Goal: Information Seeking & Learning: Learn about a topic

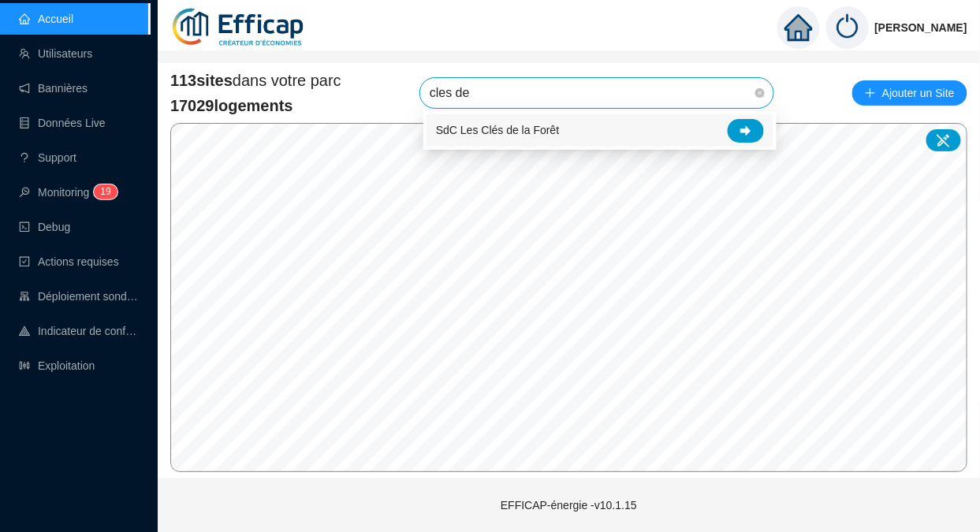
type input "cles de"
click at [748, 130] on icon at bounding box center [745, 130] width 11 height 10
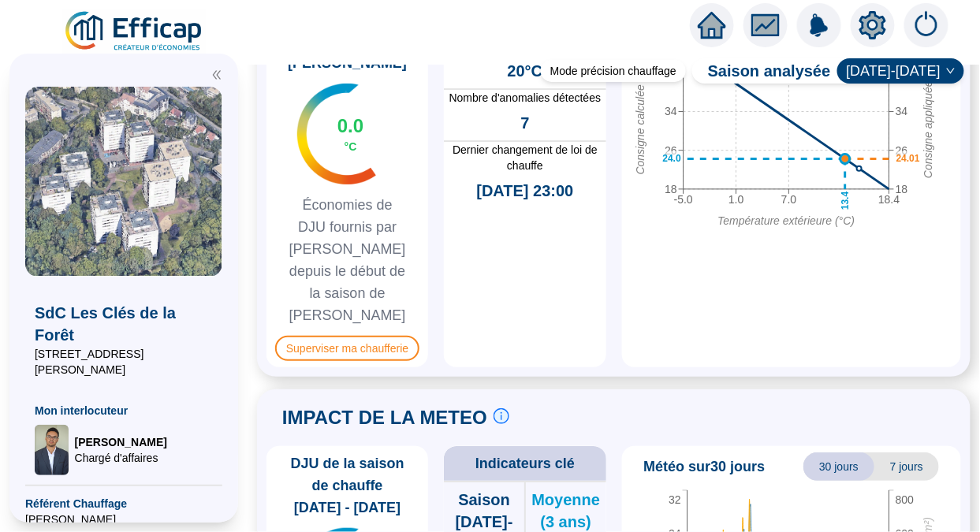
scroll to position [1352, 0]
click at [389, 335] on span "Superviser ma chaufferie" at bounding box center [347, 347] width 144 height 25
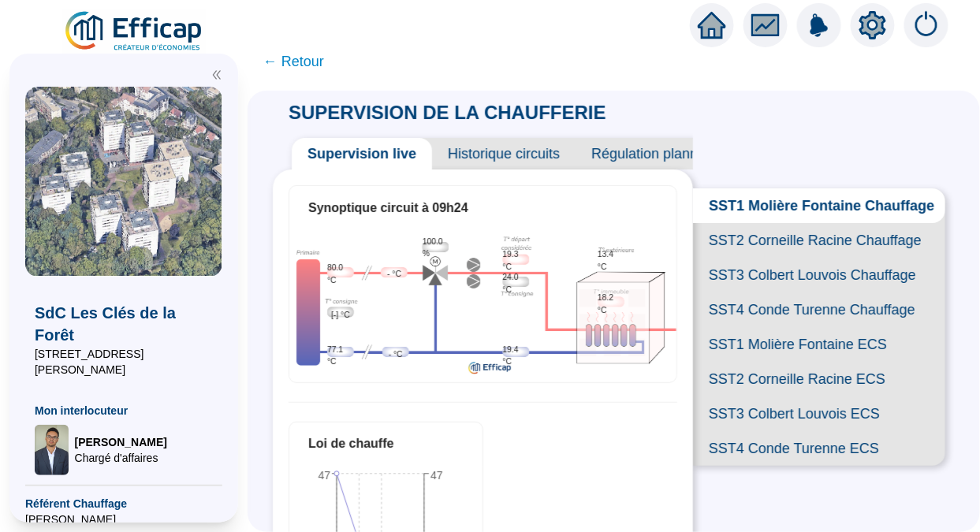
click at [746, 247] on span "SST2 Corneille Racine Chauffage" at bounding box center [819, 240] width 252 height 35
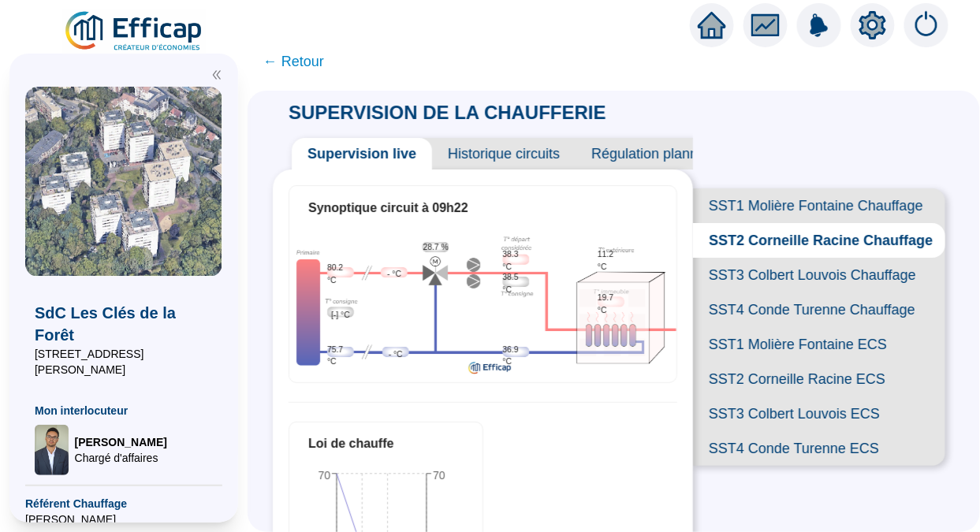
click at [798, 288] on span "SST3 Colbert Louvois Chauffage" at bounding box center [819, 275] width 252 height 35
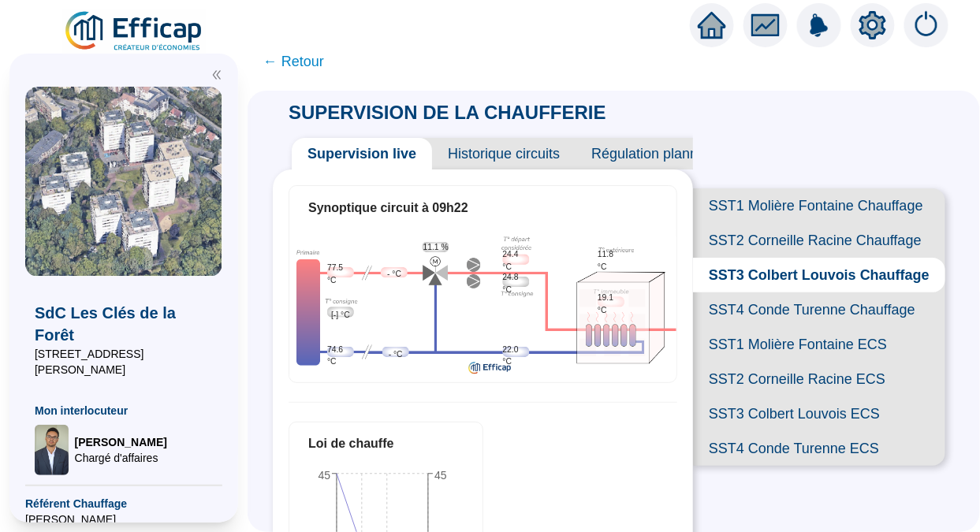
click at [783, 327] on span "SST4 Conde Turenne Chauffage" at bounding box center [819, 309] width 252 height 35
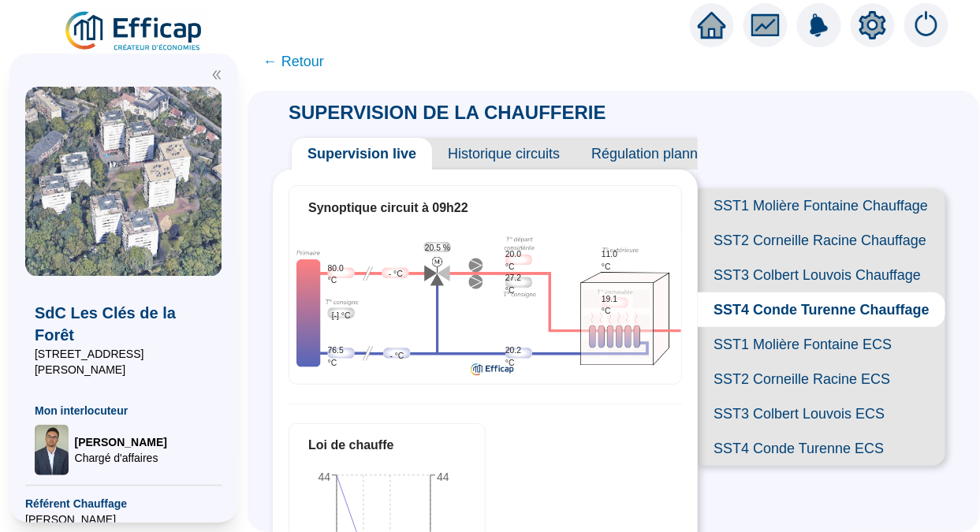
click at [778, 292] on span "SST3 Colbert Louvois Chauffage" at bounding box center [821, 275] width 247 height 35
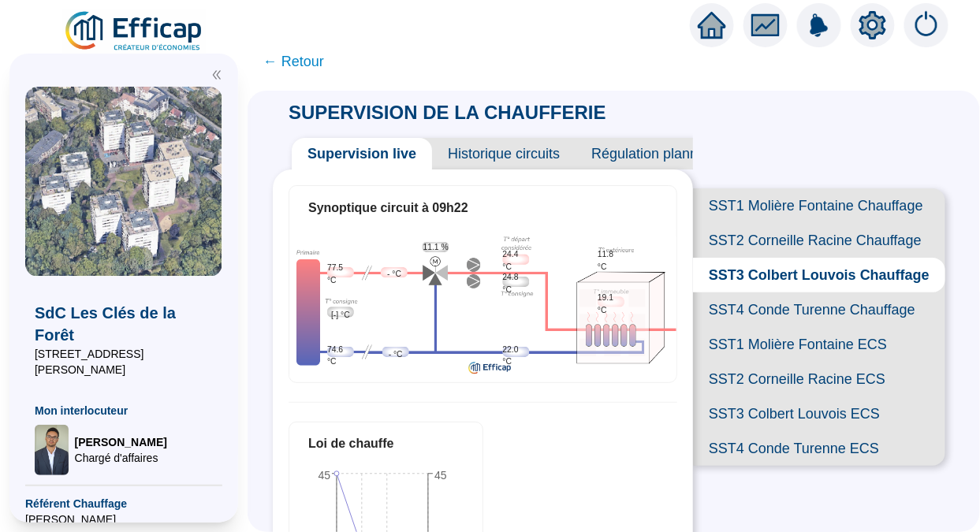
click at [788, 258] on span "SST2 Corneille Racine Chauffage" at bounding box center [819, 240] width 252 height 35
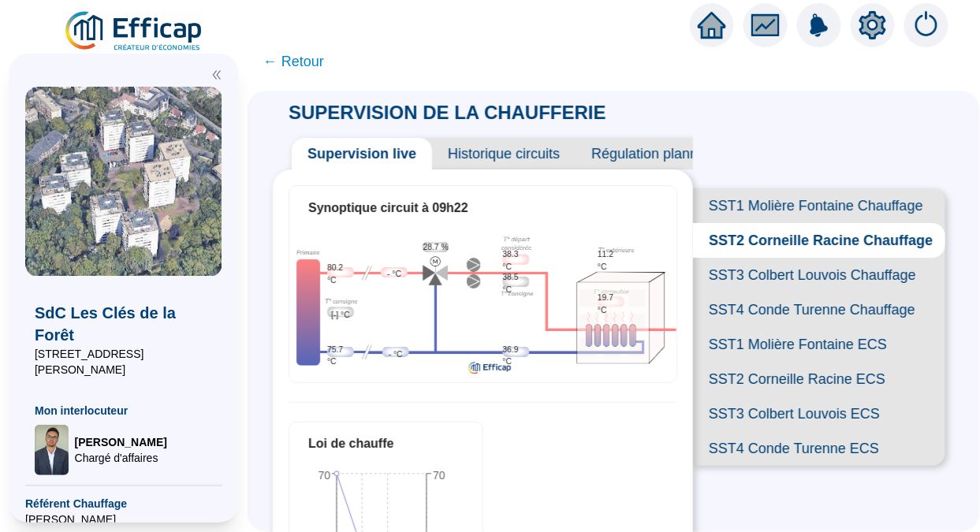
click at [791, 192] on span "SST1 Molière Fontaine Chauffage" at bounding box center [819, 205] width 252 height 35
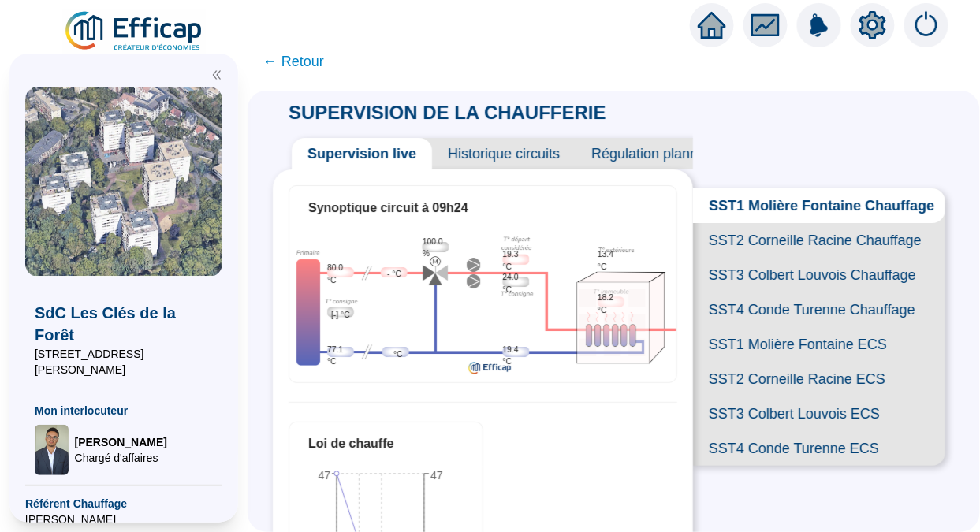
click at [515, 154] on span "Historique circuits" at bounding box center [503, 154] width 143 height 32
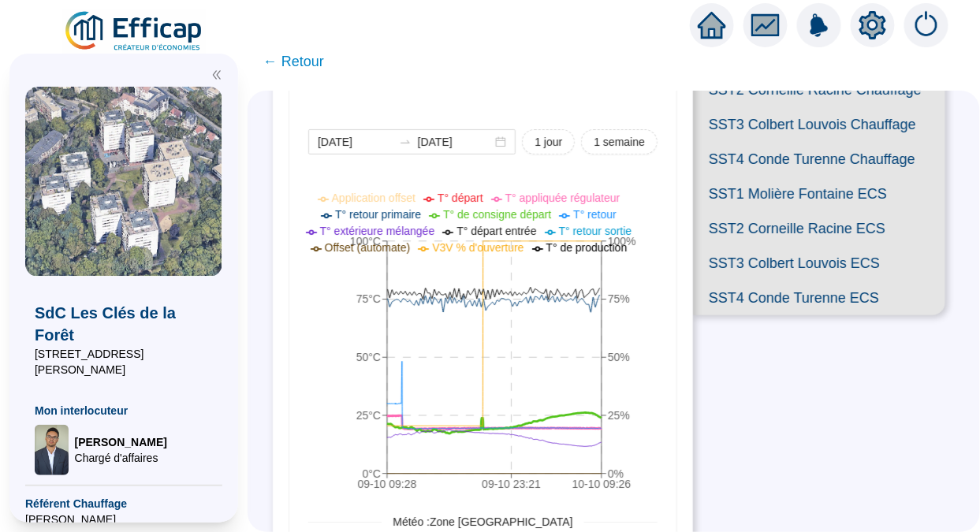
scroll to position [155, 0]
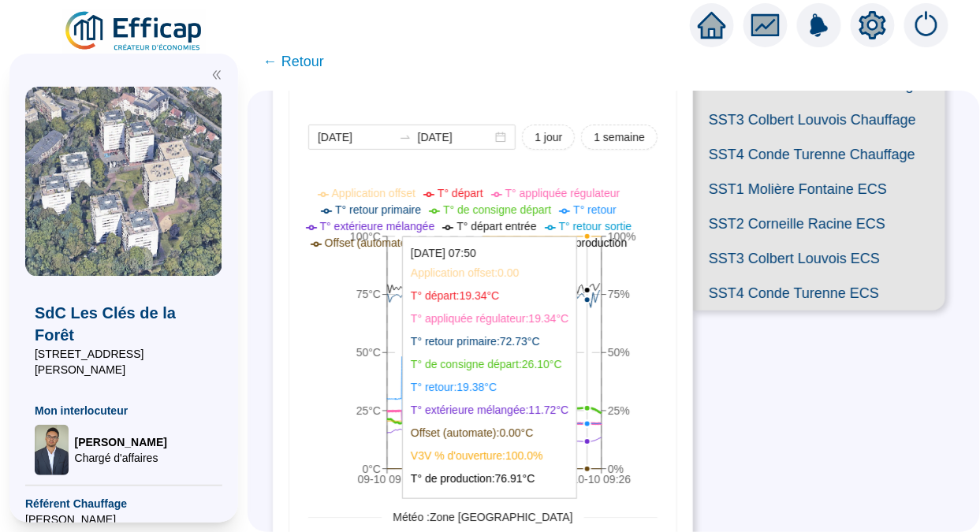
click at [598, 362] on icon "09-10 09:[PHONE_NUMBER]:[PHONE_NUMBER]:26 0°C 25°C 50°C 75°C 100°C 0% 25% 50% 7…" at bounding box center [472, 338] width 329 height 315
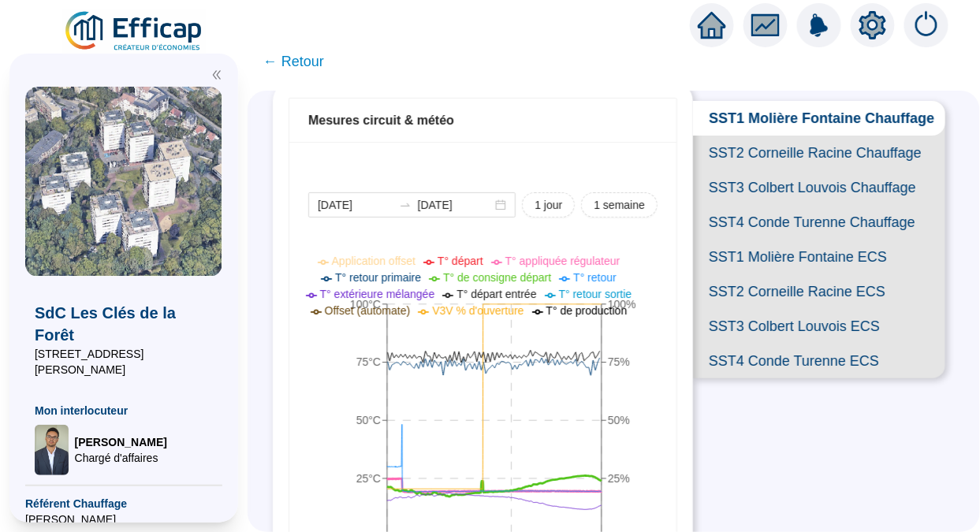
scroll to position [84, 0]
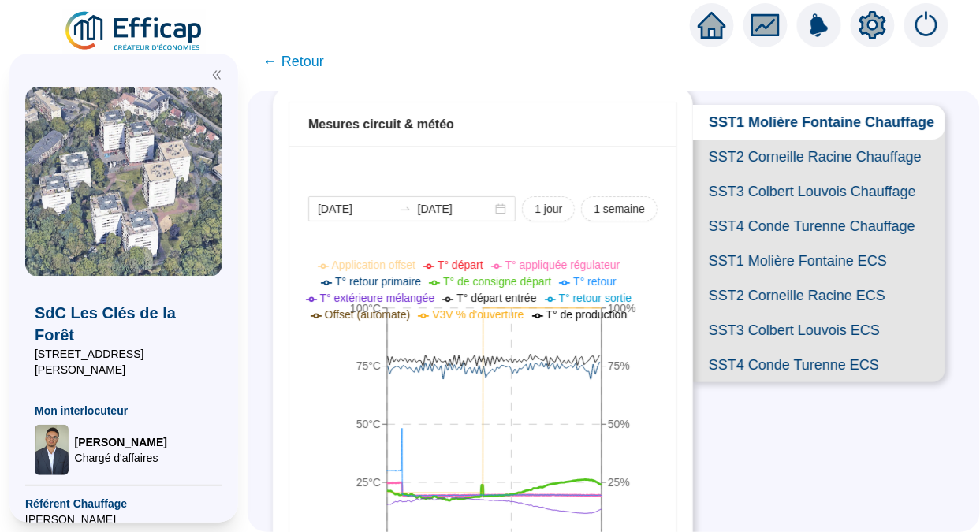
click at [750, 244] on span "SST4 Conde Turenne Chauffage" at bounding box center [819, 226] width 252 height 35
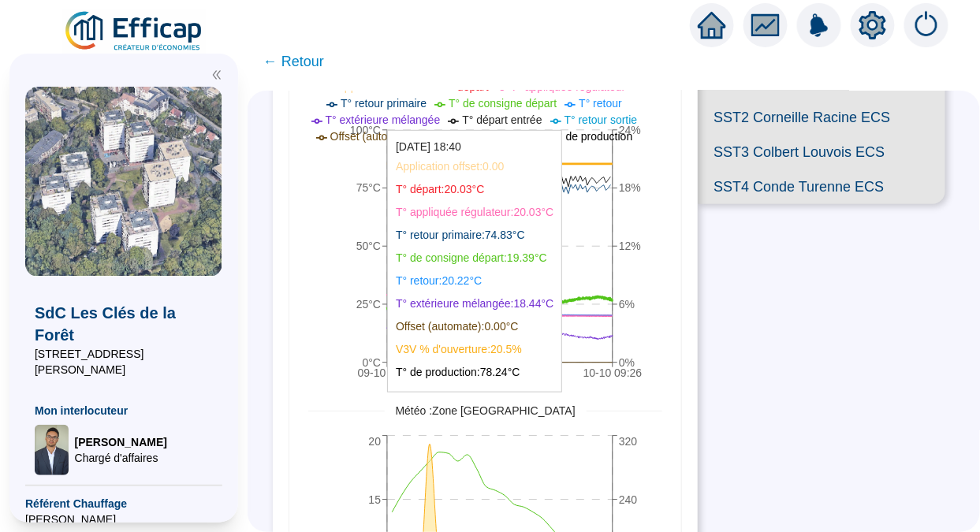
scroll to position [263, 0]
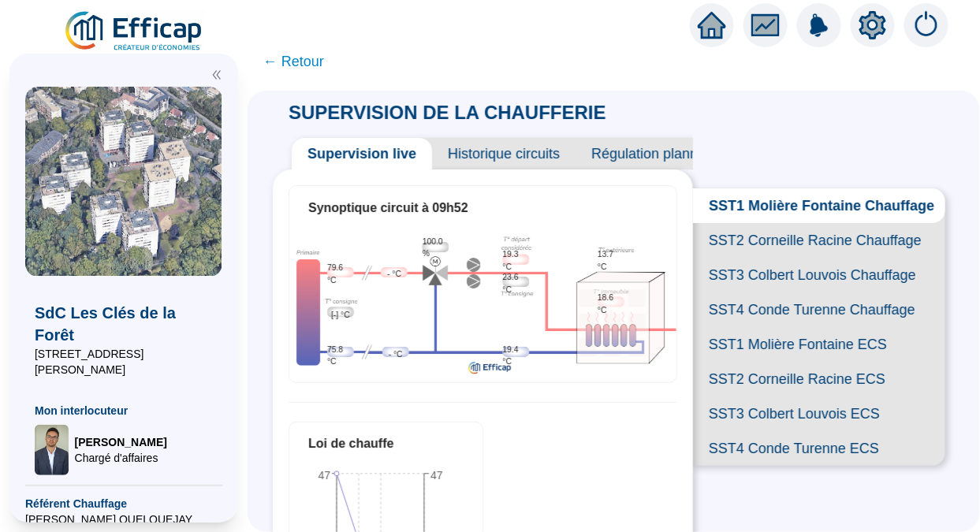
click at [750, 258] on span "SST2 Corneille Racine Chauffage" at bounding box center [819, 240] width 252 height 35
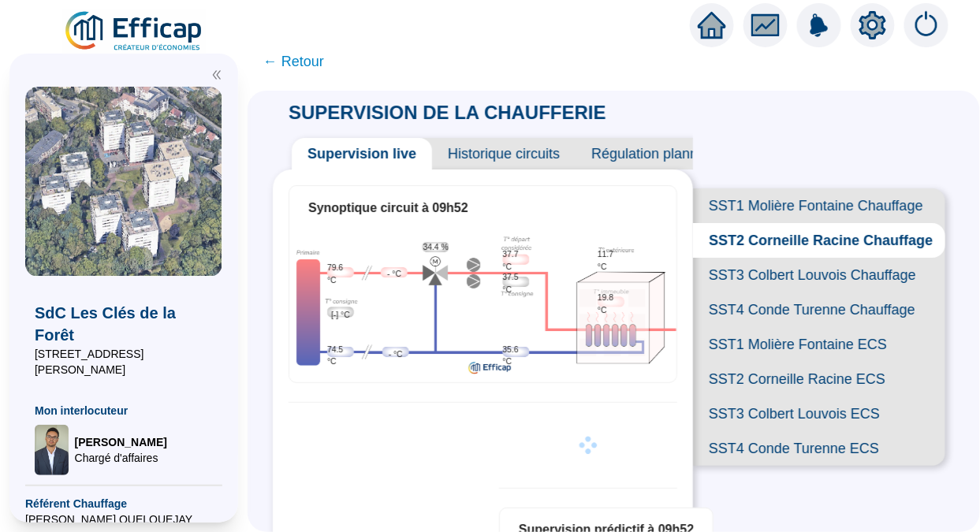
click at [785, 292] on span "SST3 Colbert Louvois Chauffage" at bounding box center [819, 275] width 252 height 35
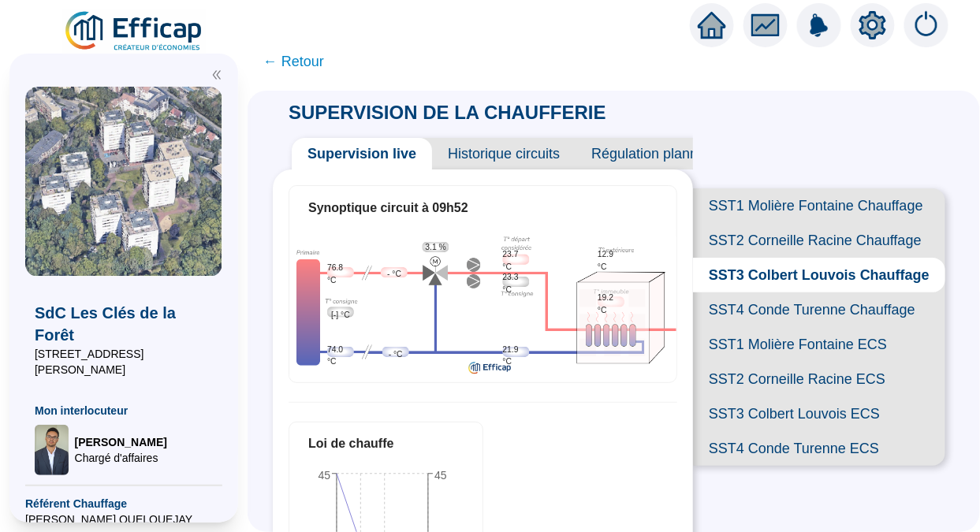
click at [795, 327] on span "SST4 Conde Turenne Chauffage" at bounding box center [819, 309] width 252 height 35
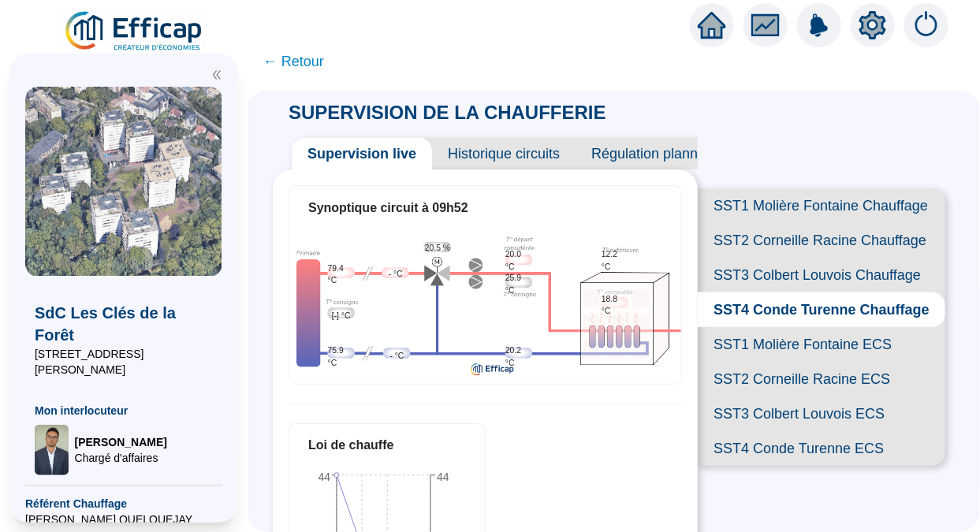
click at [508, 157] on span "Historique circuits" at bounding box center [503, 154] width 143 height 32
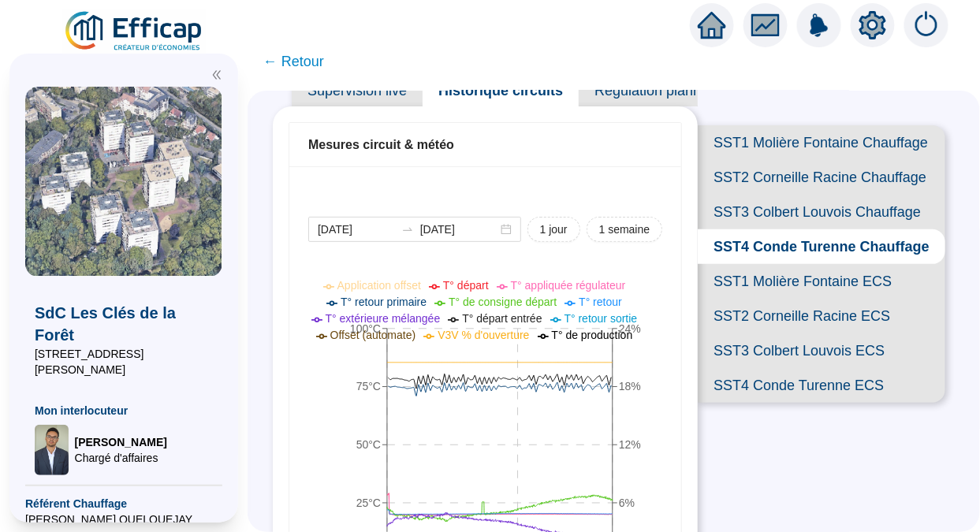
scroll to position [62, 0]
click at [802, 230] on span "SST3 Colbert Louvois Chauffage" at bounding box center [821, 212] width 247 height 35
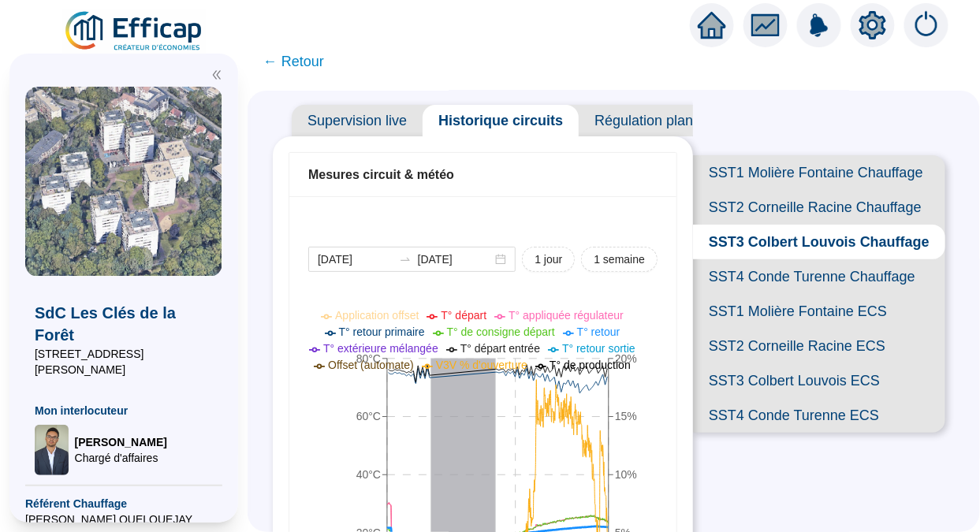
scroll to position [32, 0]
click at [340, 120] on span "Supervision live" at bounding box center [357, 122] width 131 height 32
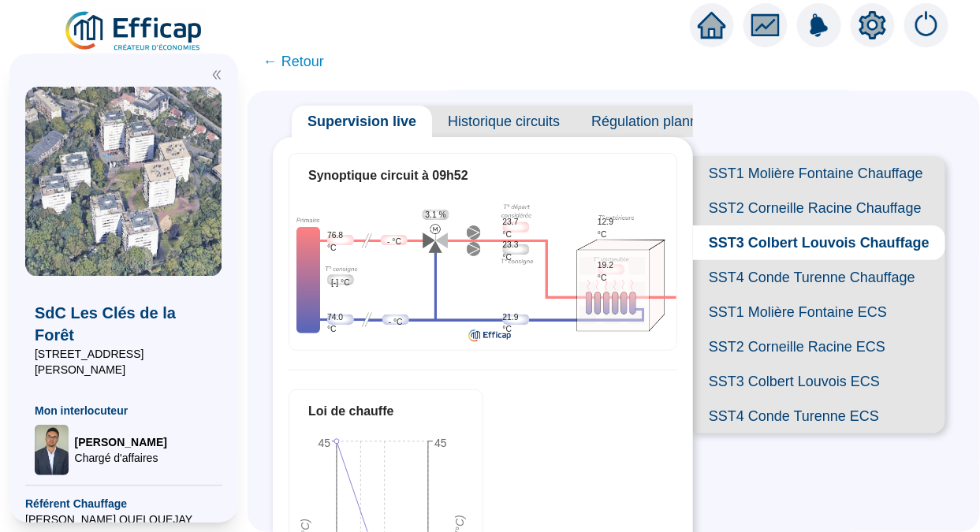
click at [772, 223] on span "SST2 Corneille Racine Chauffage" at bounding box center [819, 208] width 252 height 35
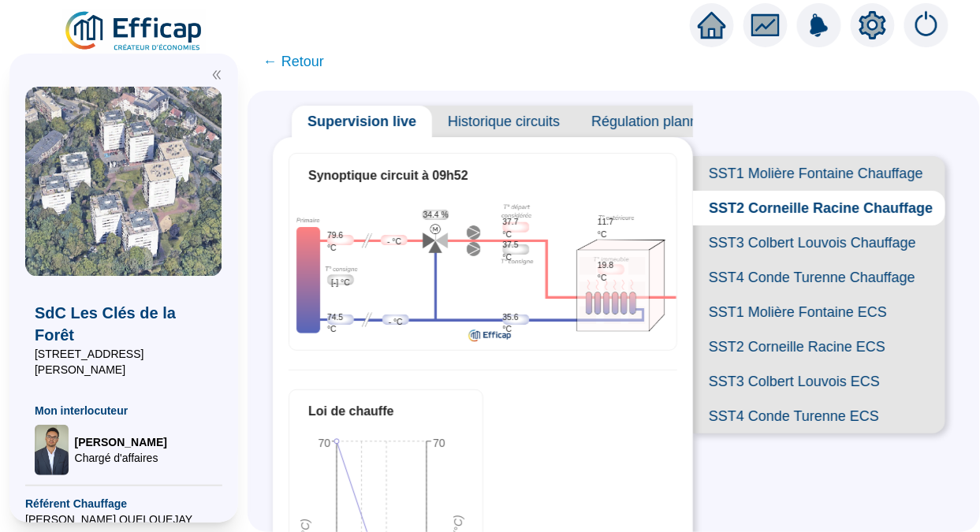
click at [729, 260] on span "SST3 Colbert Louvois Chauffage" at bounding box center [819, 242] width 252 height 35
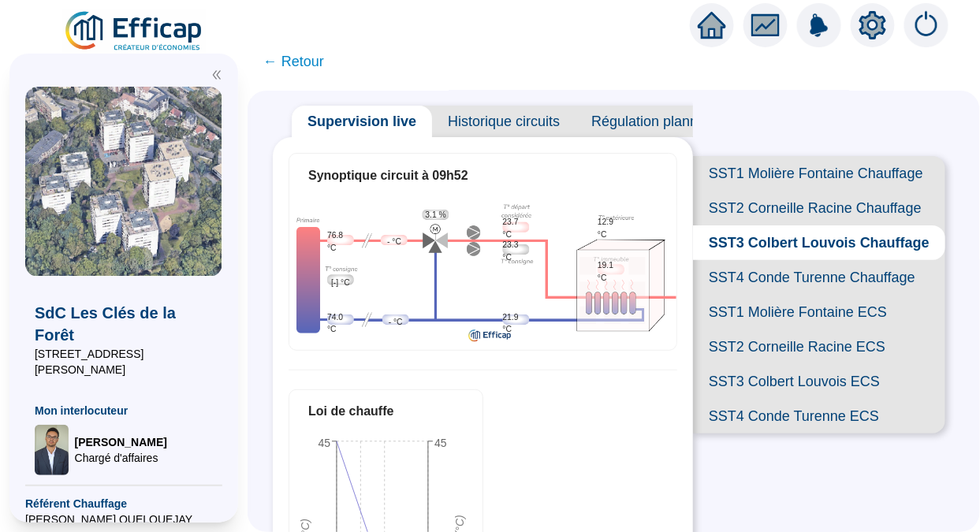
click at [811, 171] on span "SST1 Molière Fontaine Chauffage" at bounding box center [819, 173] width 252 height 35
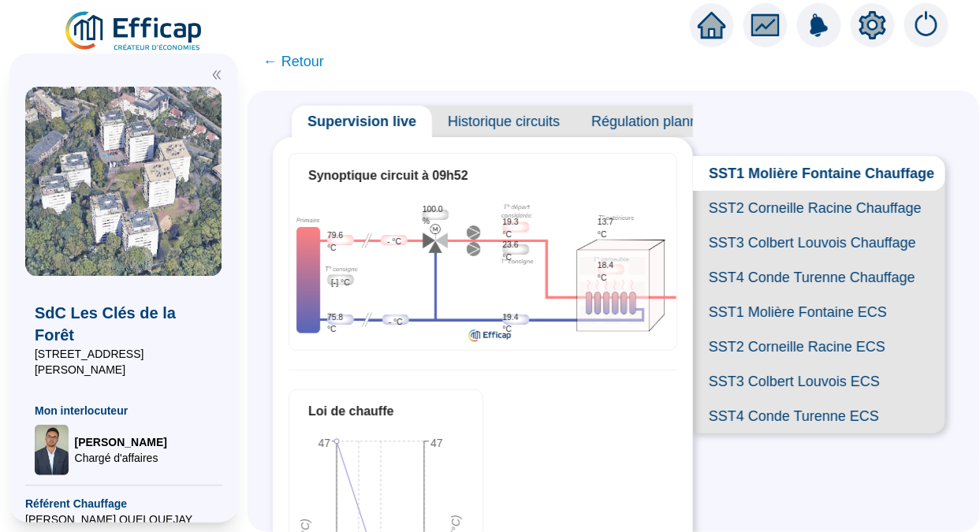
click at [757, 295] on span "SST4 Conde Turenne Chauffage" at bounding box center [819, 277] width 252 height 35
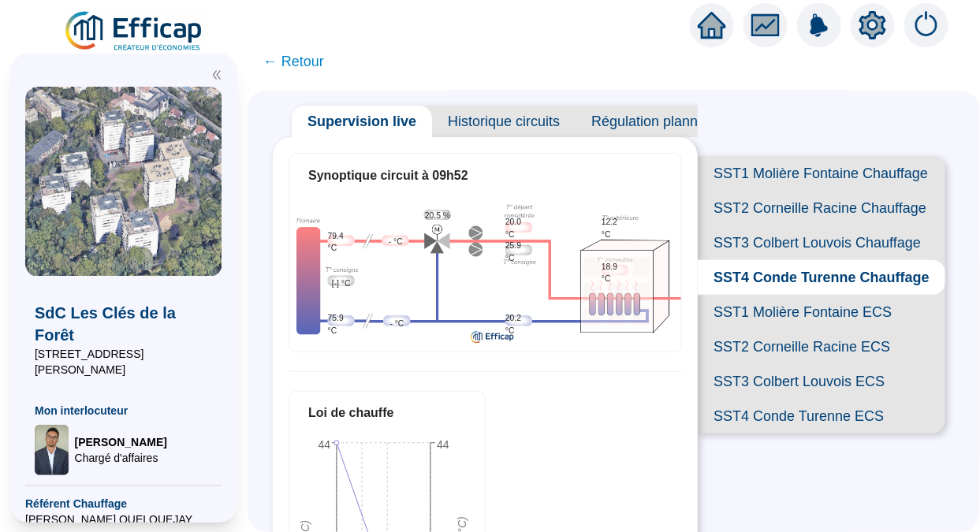
click at [824, 182] on span "SST1 Molière Fontaine Chauffage" at bounding box center [821, 173] width 247 height 35
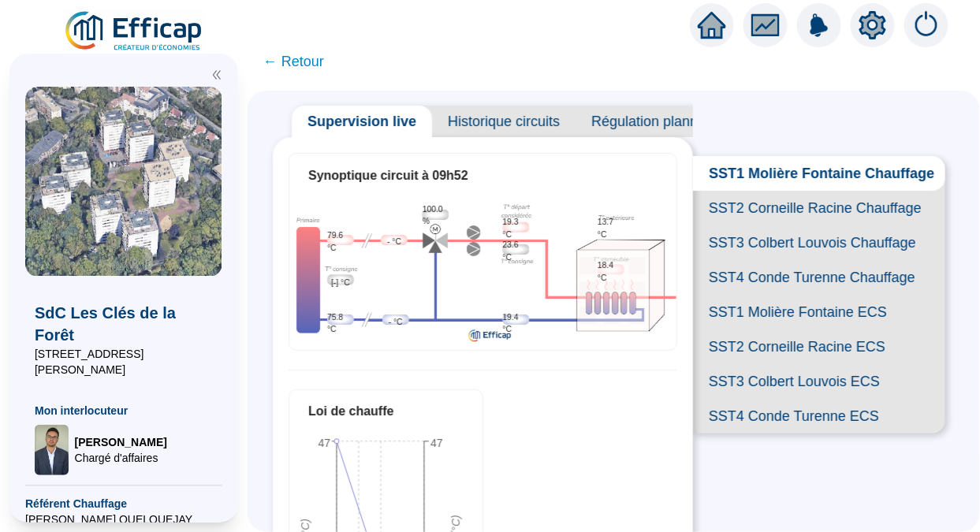
click at [511, 124] on span "Historique circuits" at bounding box center [503, 122] width 143 height 32
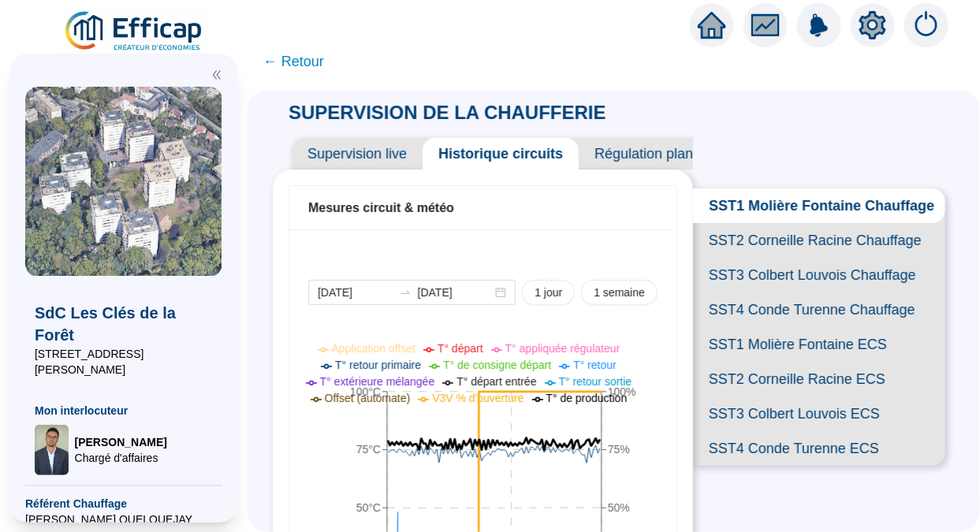
click at [389, 147] on span "Supervision live" at bounding box center [357, 154] width 131 height 32
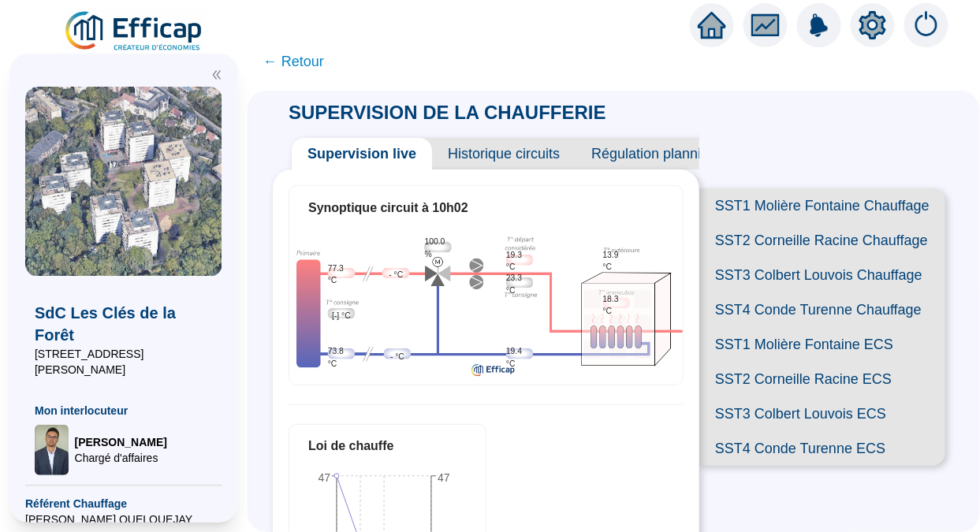
click at [772, 210] on span "SST1 Molière Fontaine Chauffage" at bounding box center [822, 205] width 246 height 35
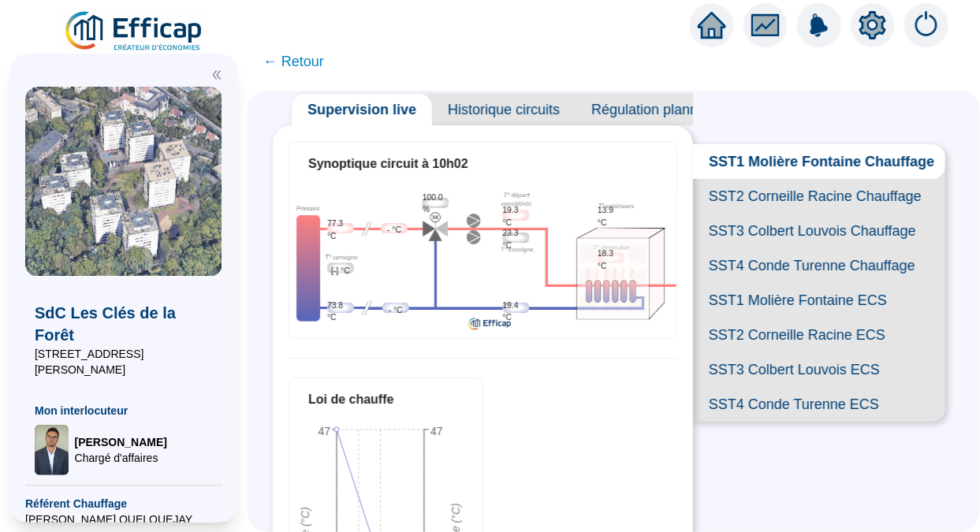
scroll to position [42, 0]
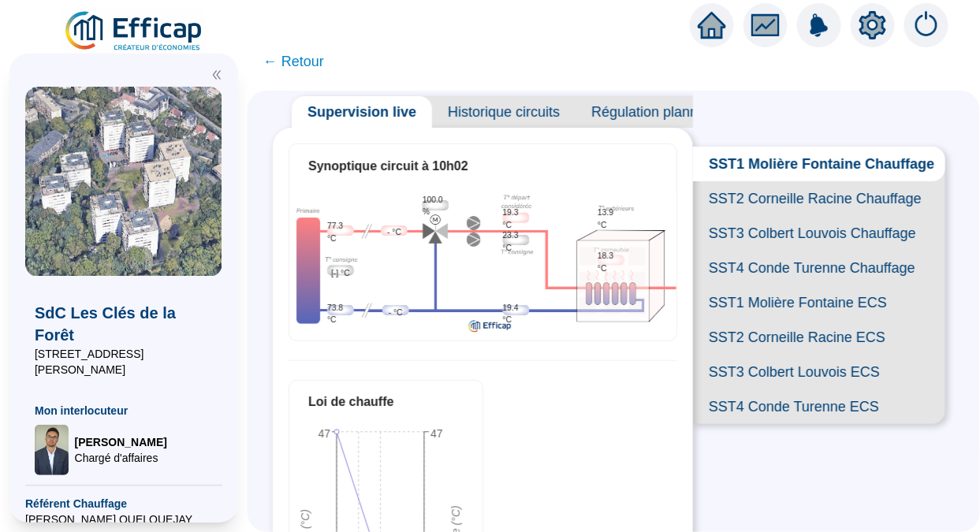
click at [767, 285] on span "SST4 Conde Turenne Chauffage" at bounding box center [819, 268] width 252 height 35
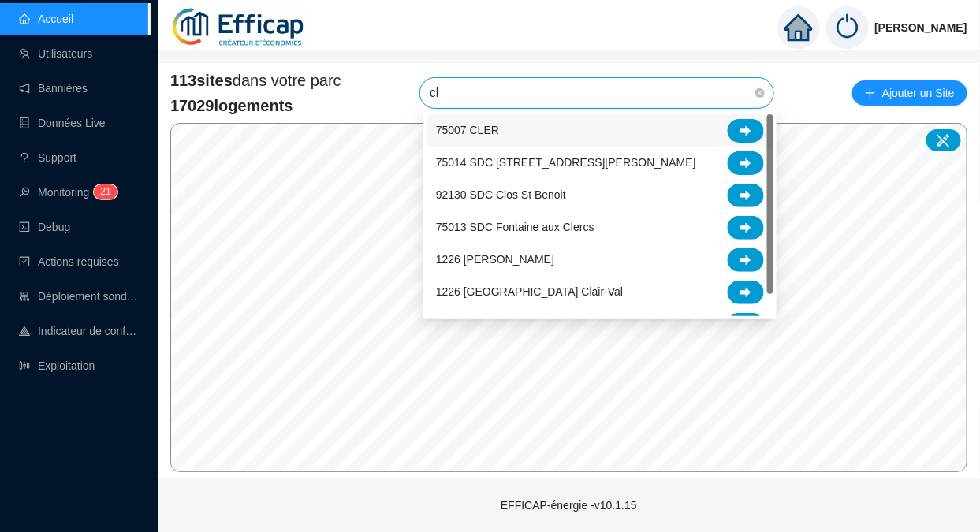
type input "clé"
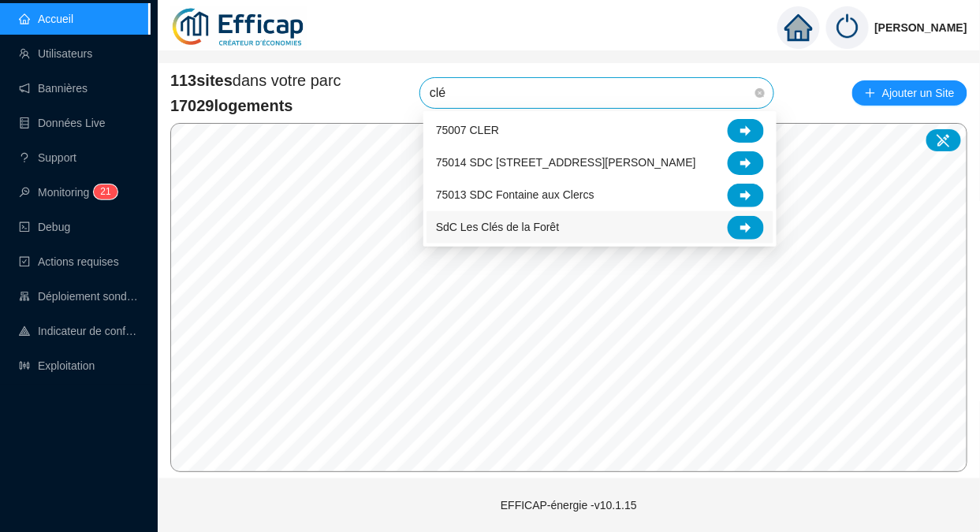
click at [744, 233] on icon at bounding box center [745, 227] width 11 height 11
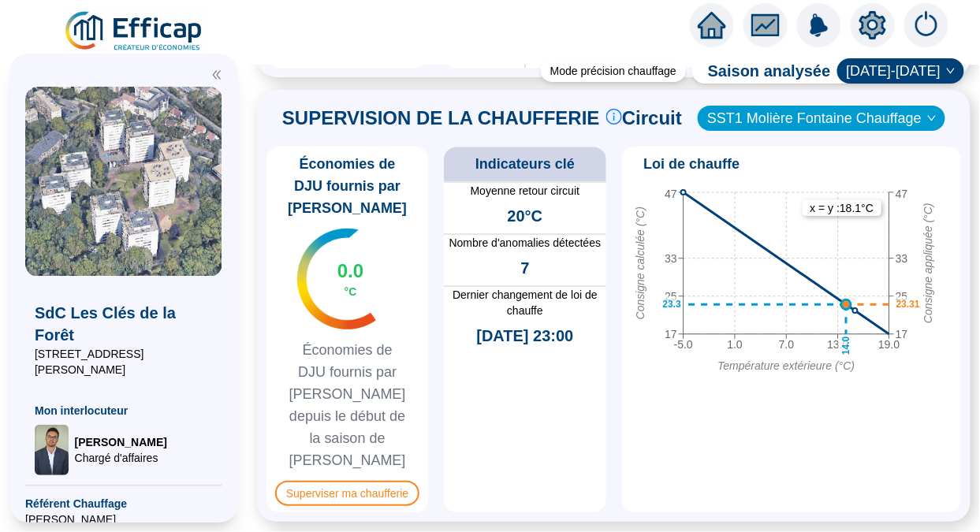
scroll to position [1207, 0]
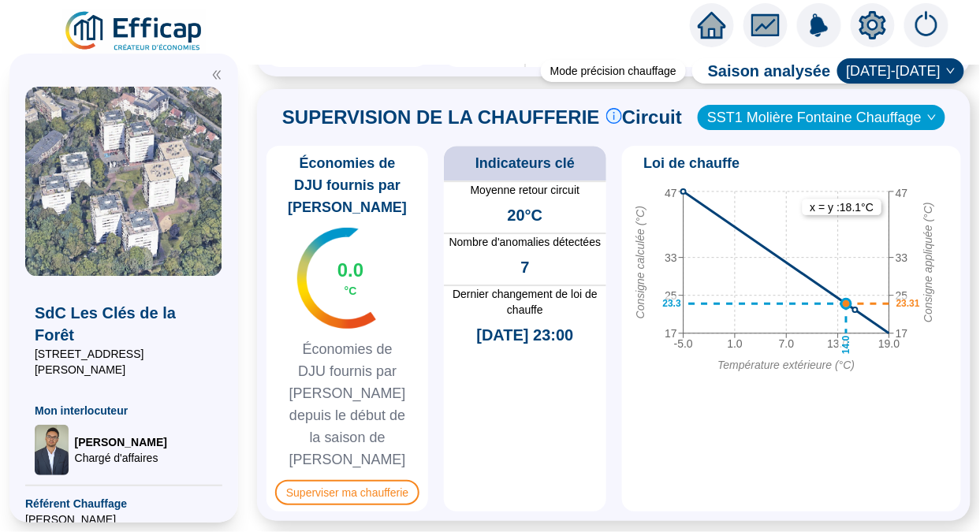
click at [350, 480] on span "Superviser ma chaufferie" at bounding box center [347, 492] width 144 height 25
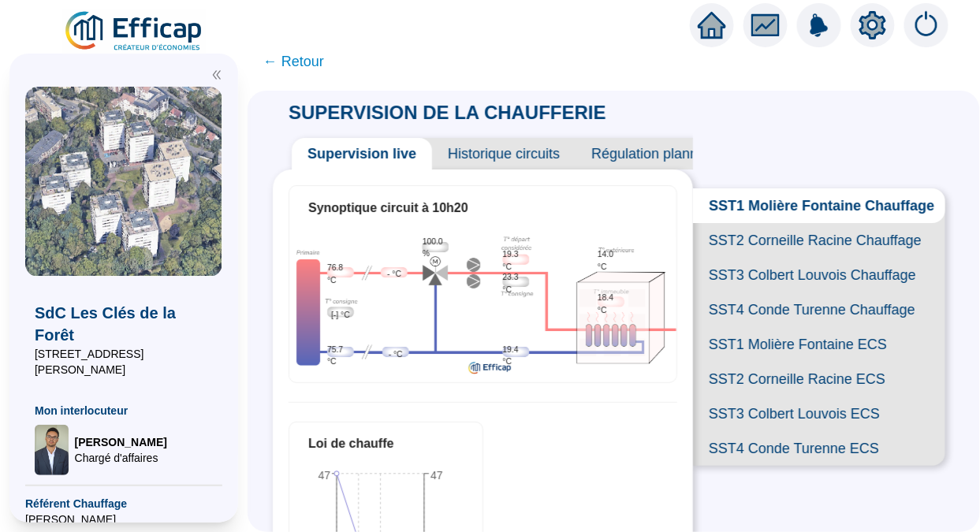
click at [765, 327] on span "SST4 Conde Turenne Chauffage" at bounding box center [819, 309] width 252 height 35
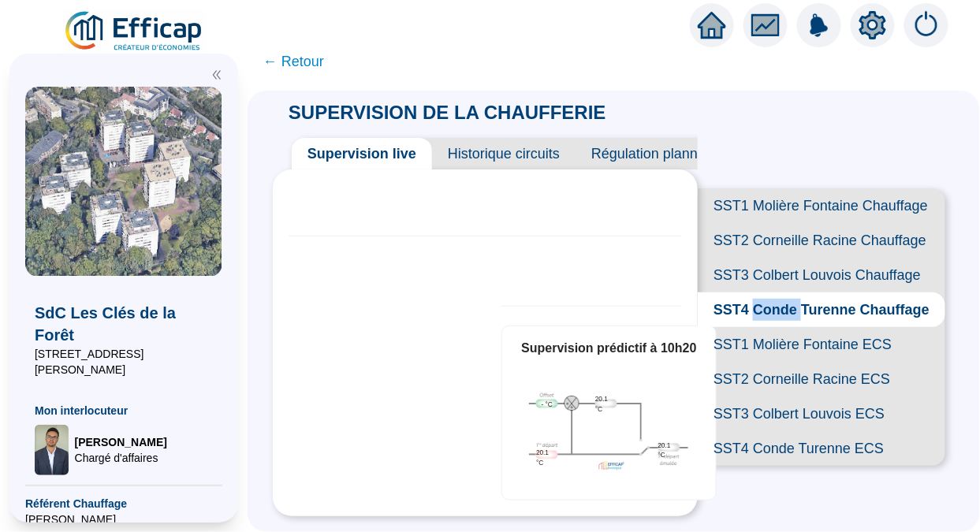
click at [765, 327] on span "SST4 Conde Turenne Chauffage" at bounding box center [821, 309] width 247 height 35
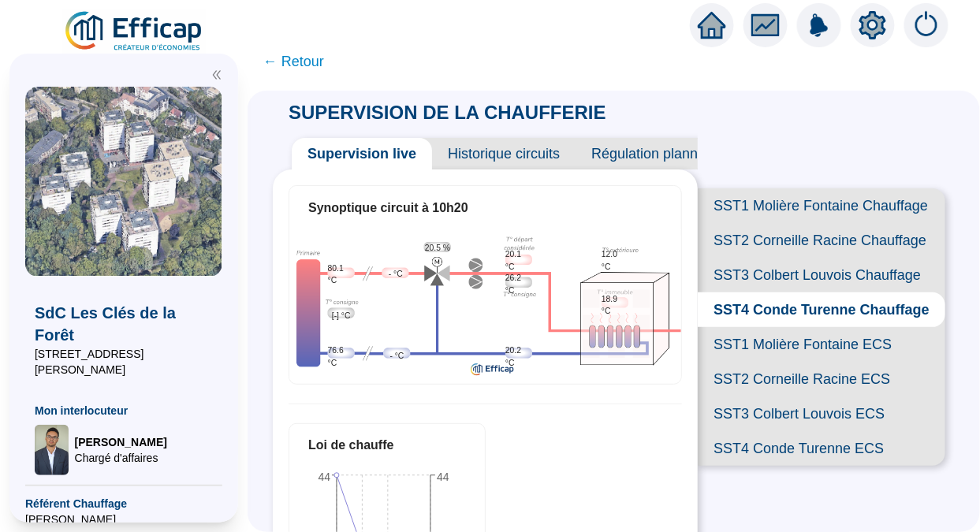
click at [794, 292] on span "SST3 Colbert Louvois Chauffage" at bounding box center [821, 275] width 247 height 35
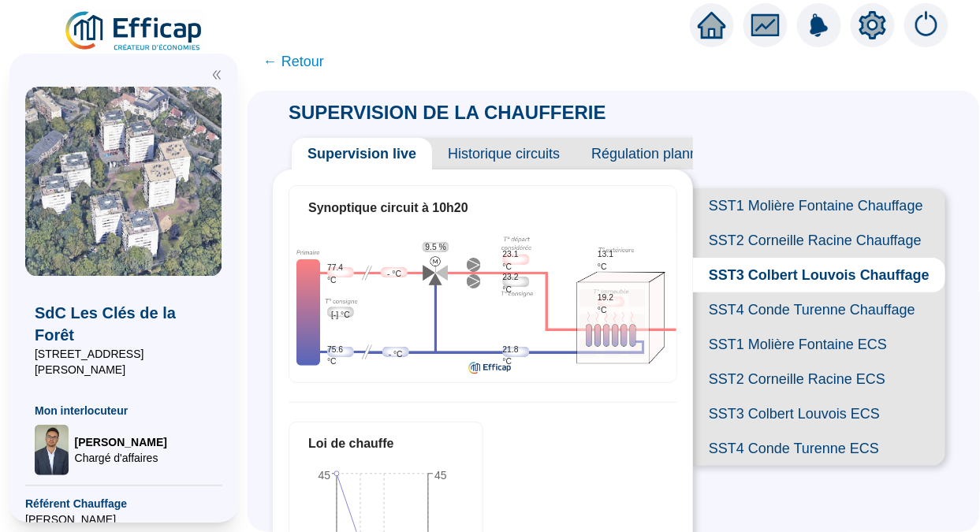
click at [757, 255] on span "SST2 Corneille Racine Chauffage" at bounding box center [819, 240] width 252 height 35
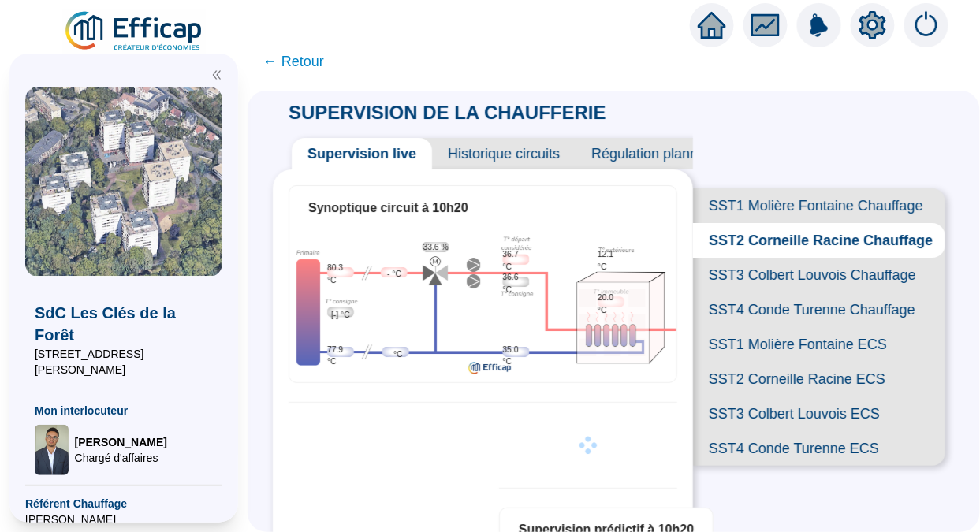
click at [775, 292] on span "SST3 Colbert Louvois Chauffage" at bounding box center [819, 275] width 252 height 35
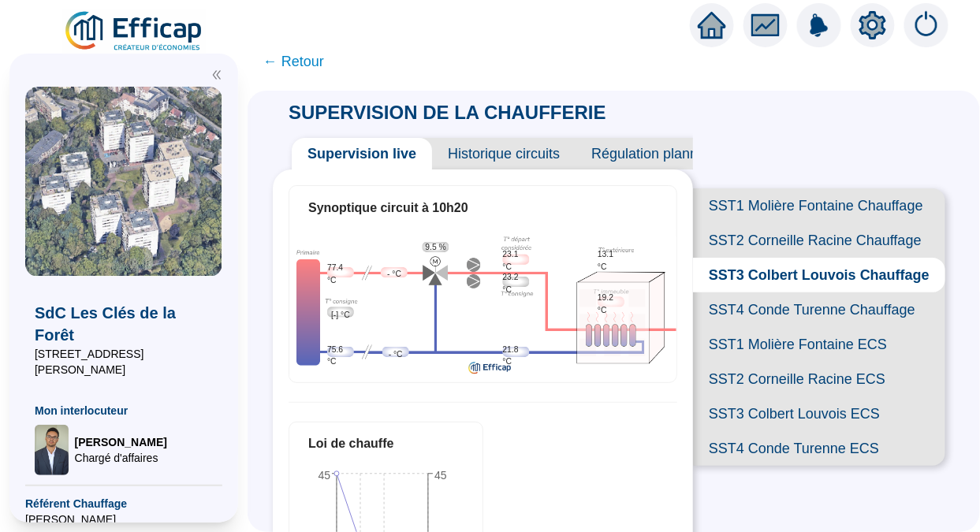
click at [740, 258] on span "SST2 Corneille Racine Chauffage" at bounding box center [819, 240] width 252 height 35
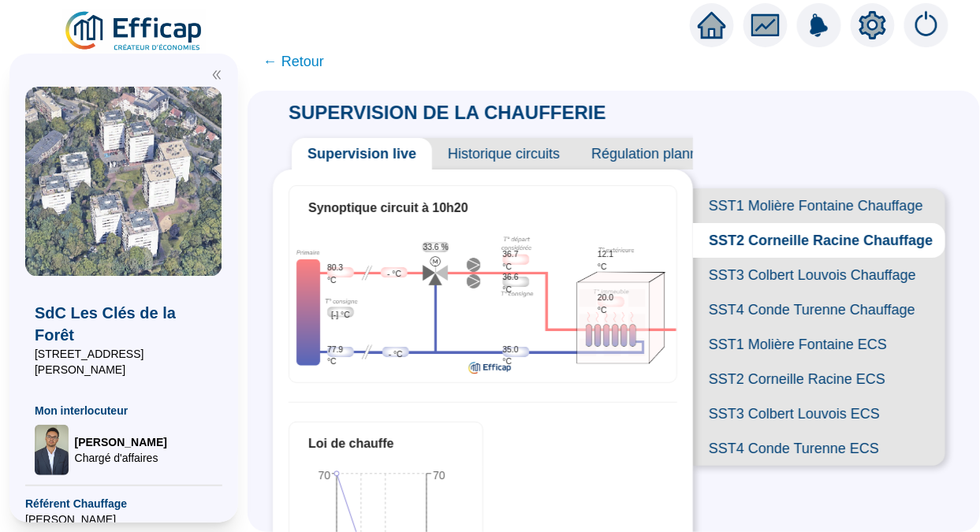
click at [843, 292] on span "SST3 Colbert Louvois Chauffage" at bounding box center [819, 275] width 252 height 35
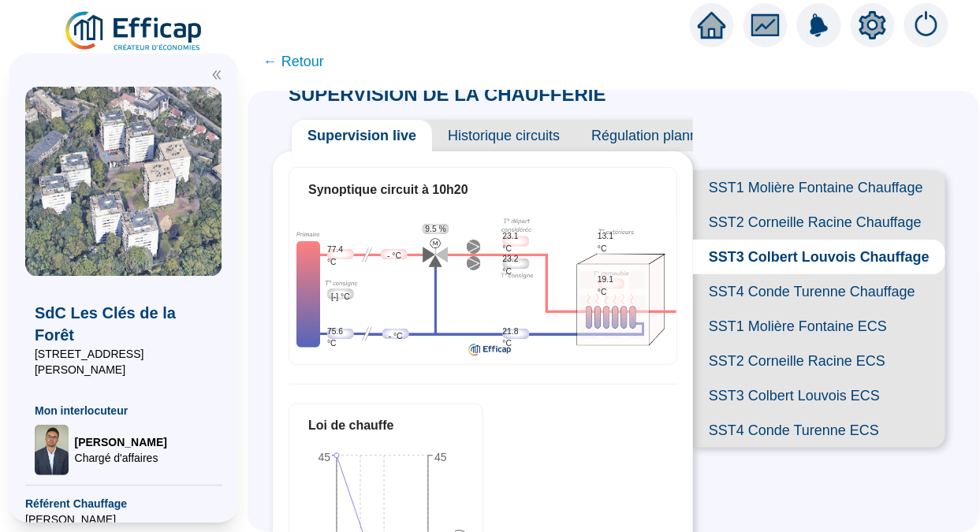
scroll to position [17, 0]
click at [794, 190] on span "SST1 Molière Fontaine Chauffage" at bounding box center [819, 188] width 252 height 35
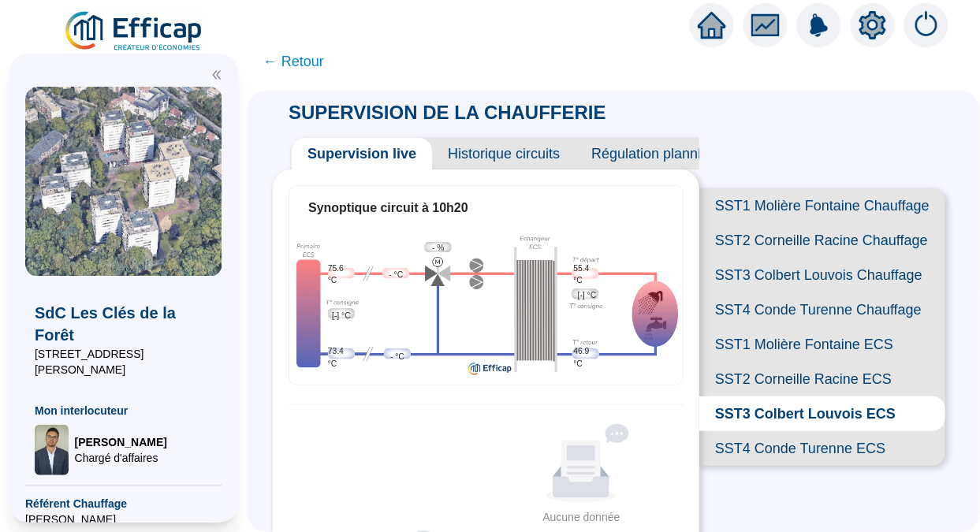
click at [823, 292] on span "SST3 Colbert Louvois Chauffage" at bounding box center [822, 275] width 246 height 35
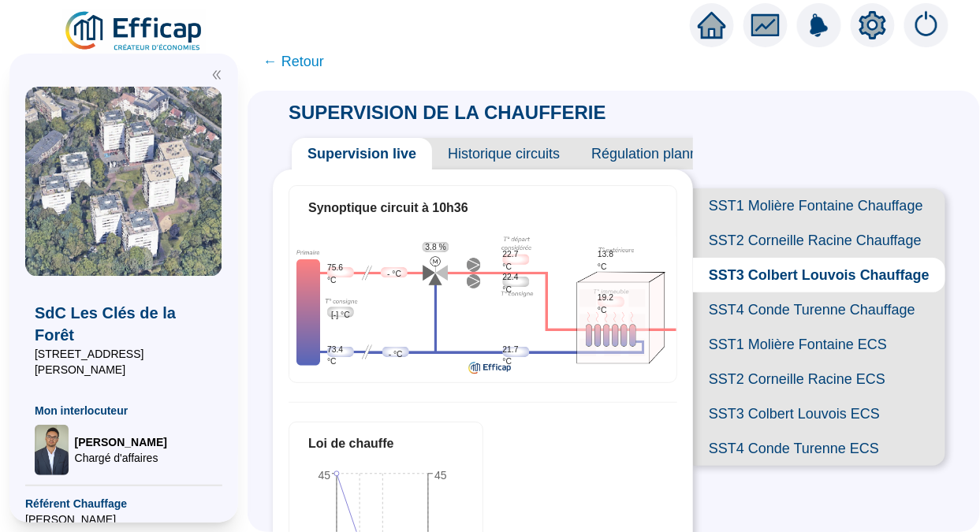
click at [757, 327] on span "SST4 Conde Turenne Chauffage" at bounding box center [819, 309] width 252 height 35
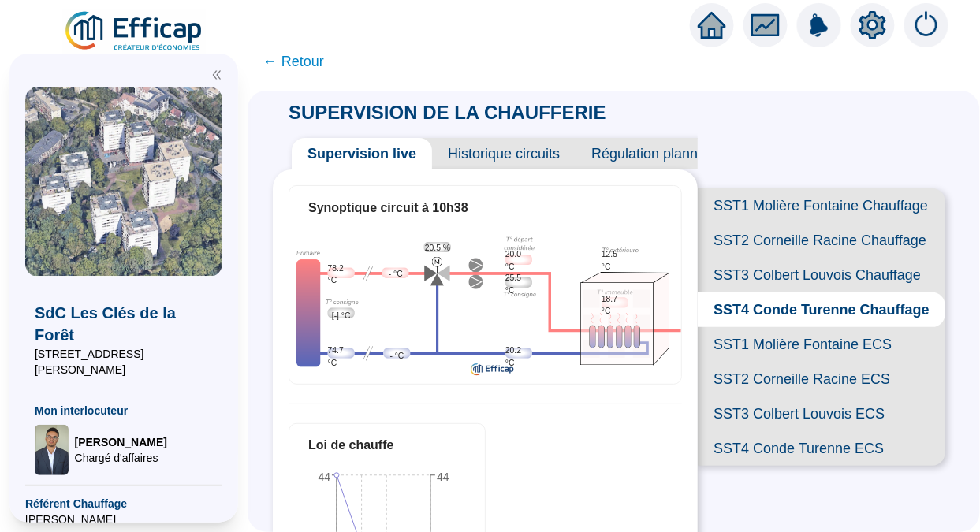
click at [766, 203] on span "SST1 Molière Fontaine Chauffage" at bounding box center [821, 205] width 247 height 35
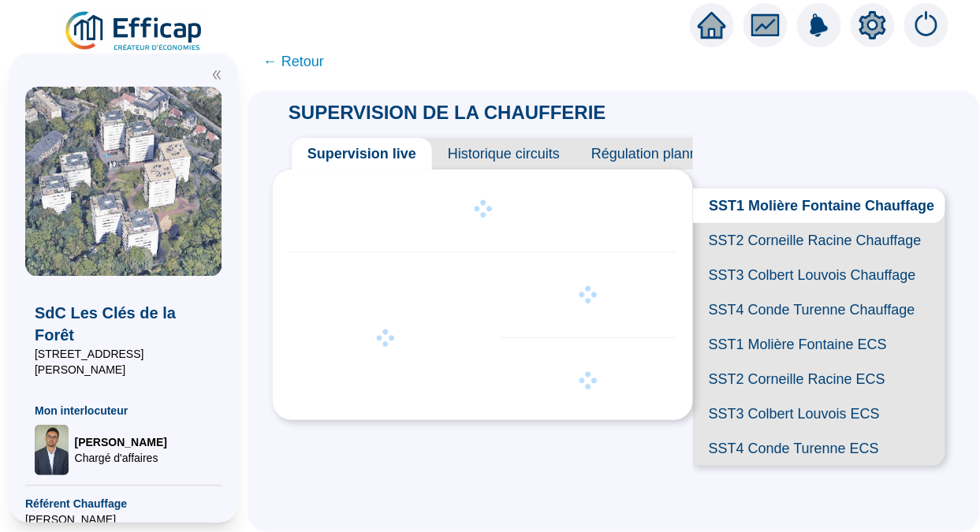
click at [742, 327] on span "SST4 Conde Turenne Chauffage" at bounding box center [819, 309] width 252 height 35
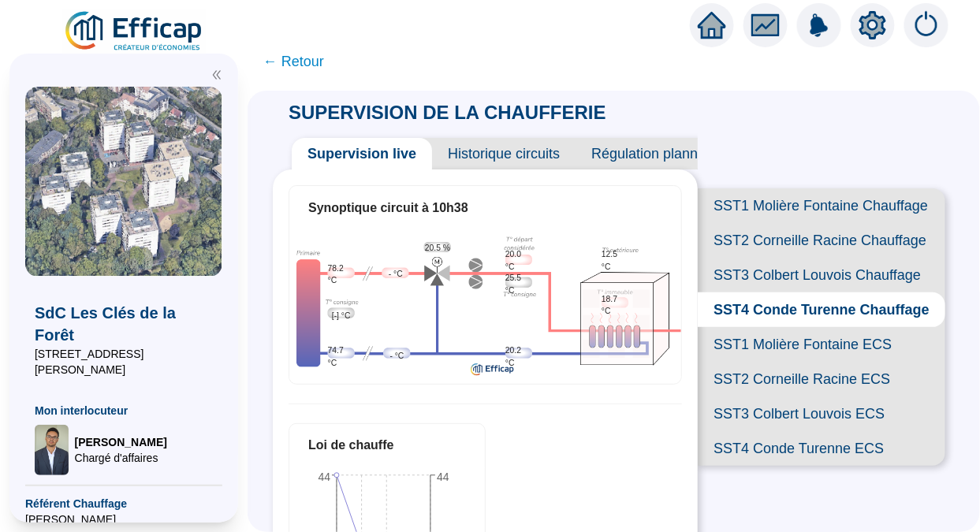
click at [783, 207] on span "SST1 Molière Fontaine Chauffage" at bounding box center [821, 205] width 247 height 35
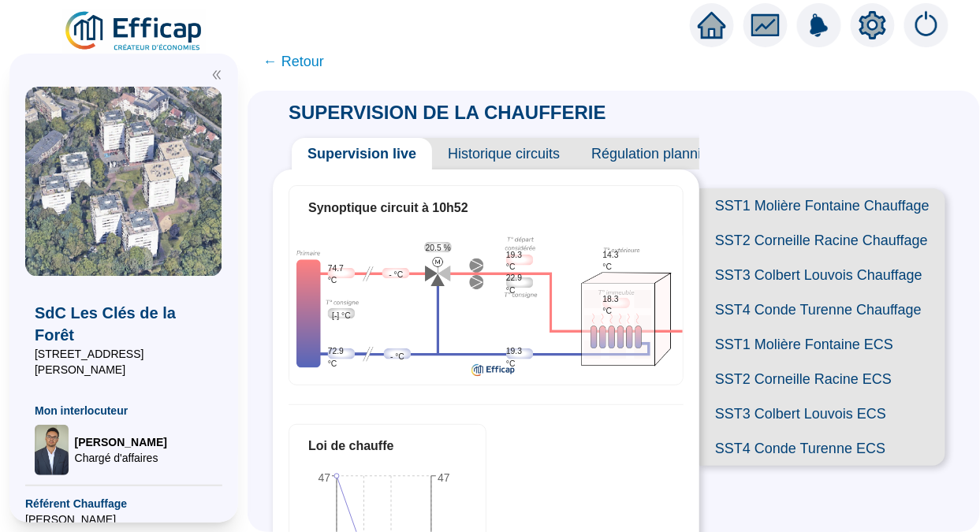
click at [957, 392] on div "SUPERVISION DE LA CHAUFFERIE Supervision live Historique circuits Régulation pl…" at bounding box center [613, 311] width 732 height 441
